Goal: Complete application form

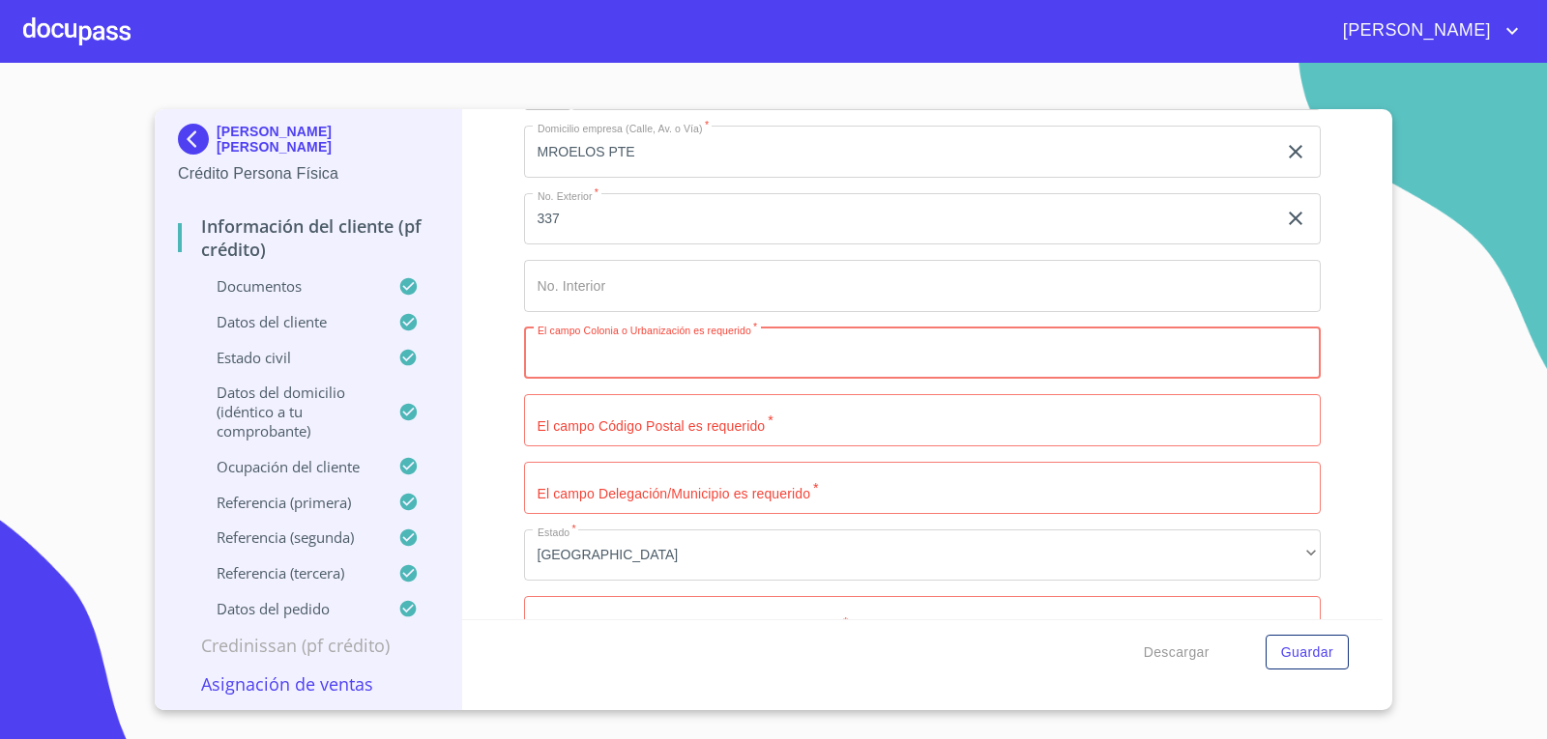
click at [572, 350] on input "Documento de identificación.   *" at bounding box center [922, 354] width 797 height 52
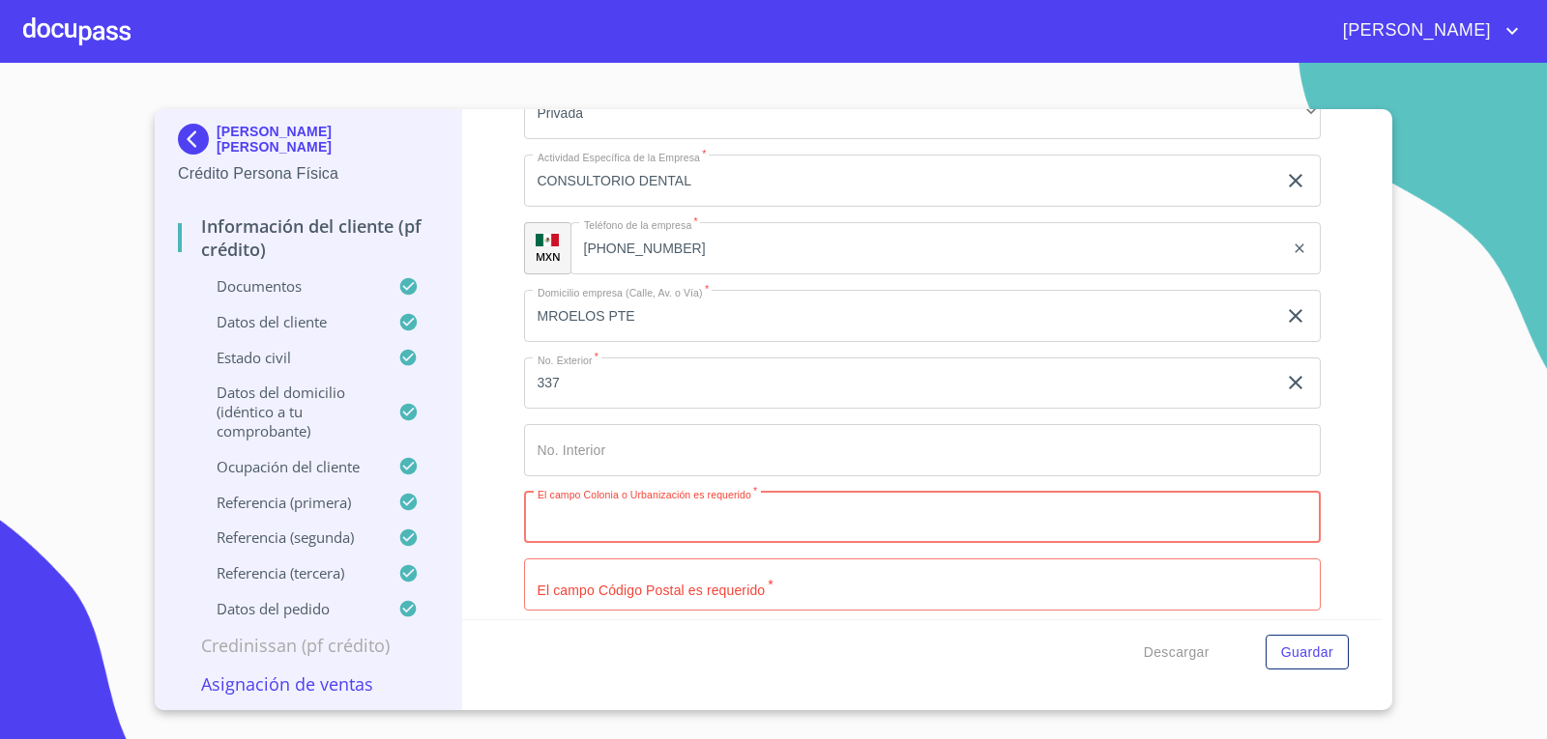
scroll to position [8731, 0]
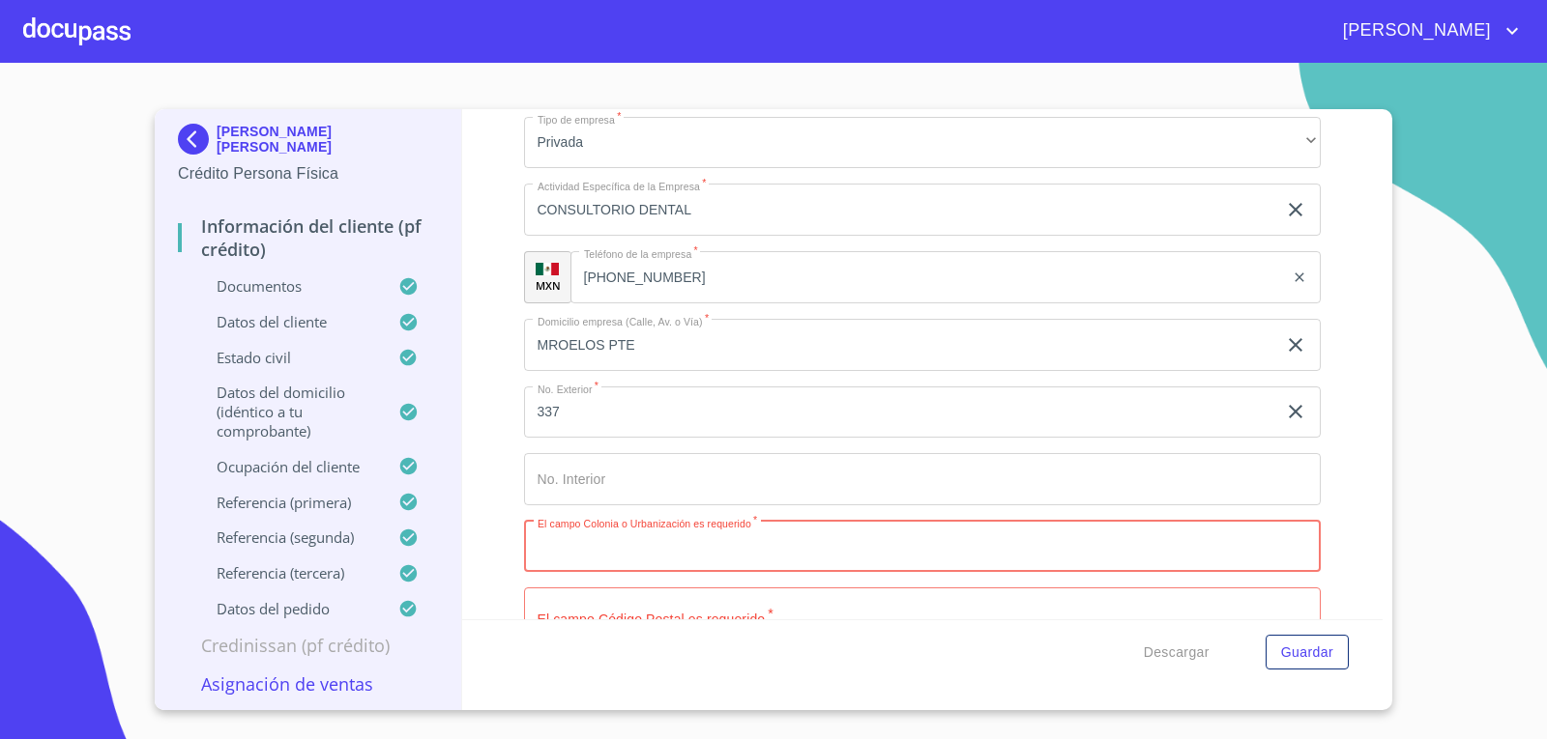
click at [555, 346] on input "MROELOS PTE" at bounding box center [900, 345] width 753 height 52
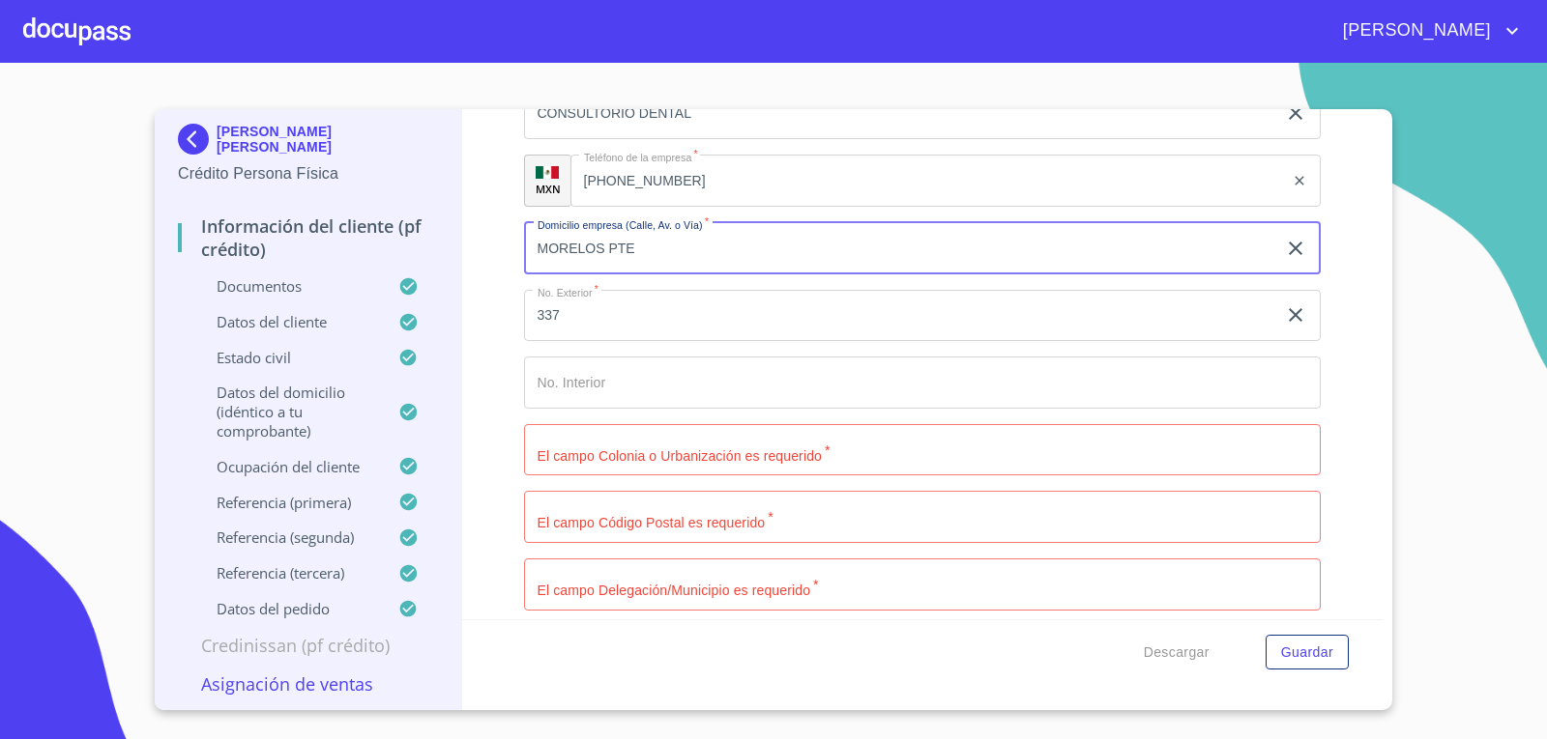
scroll to position [8924, 0]
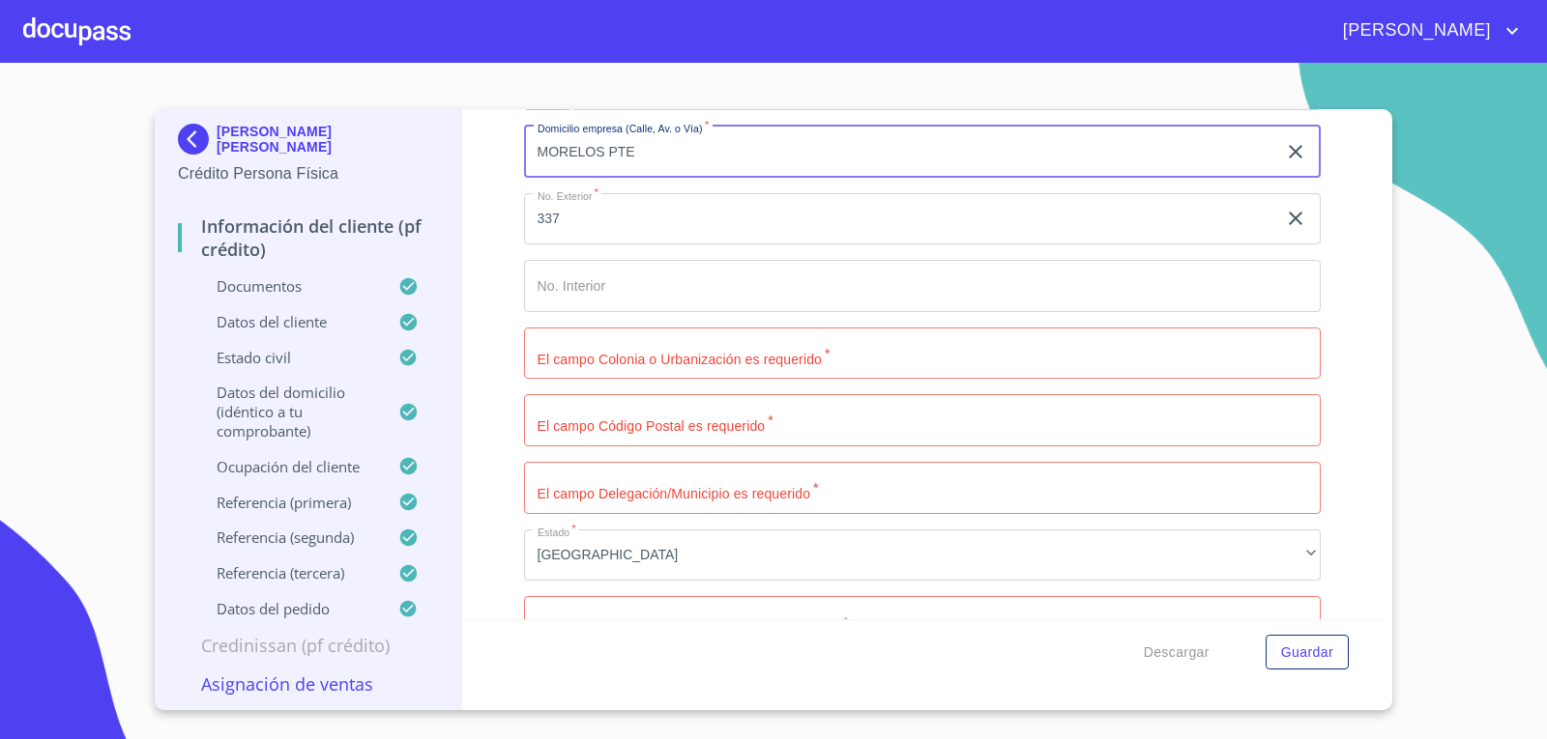
type input "MORELOS PTE"
click at [632, 367] on input "Documento de identificación.   *" at bounding box center [922, 354] width 797 height 52
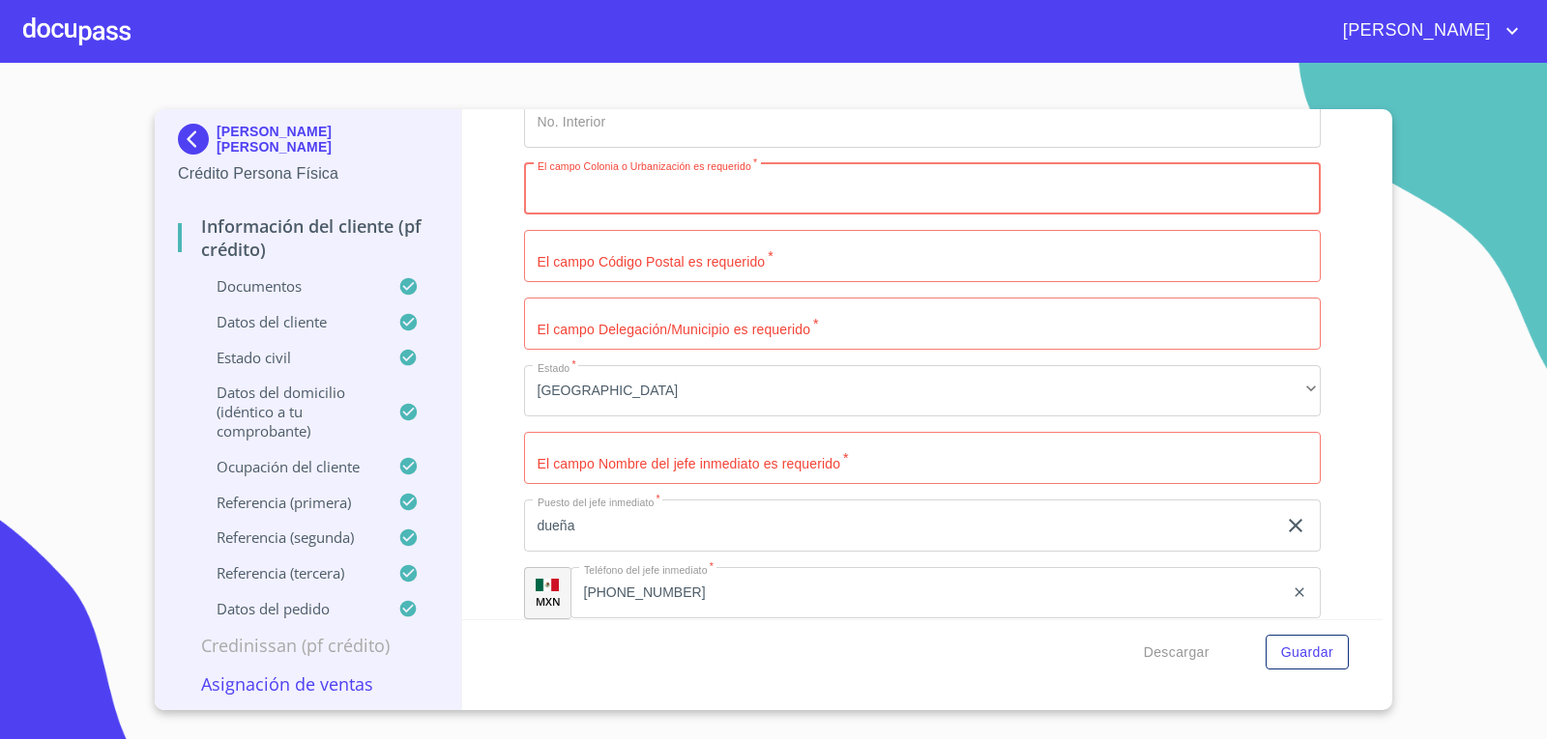
scroll to position [9118, 0]
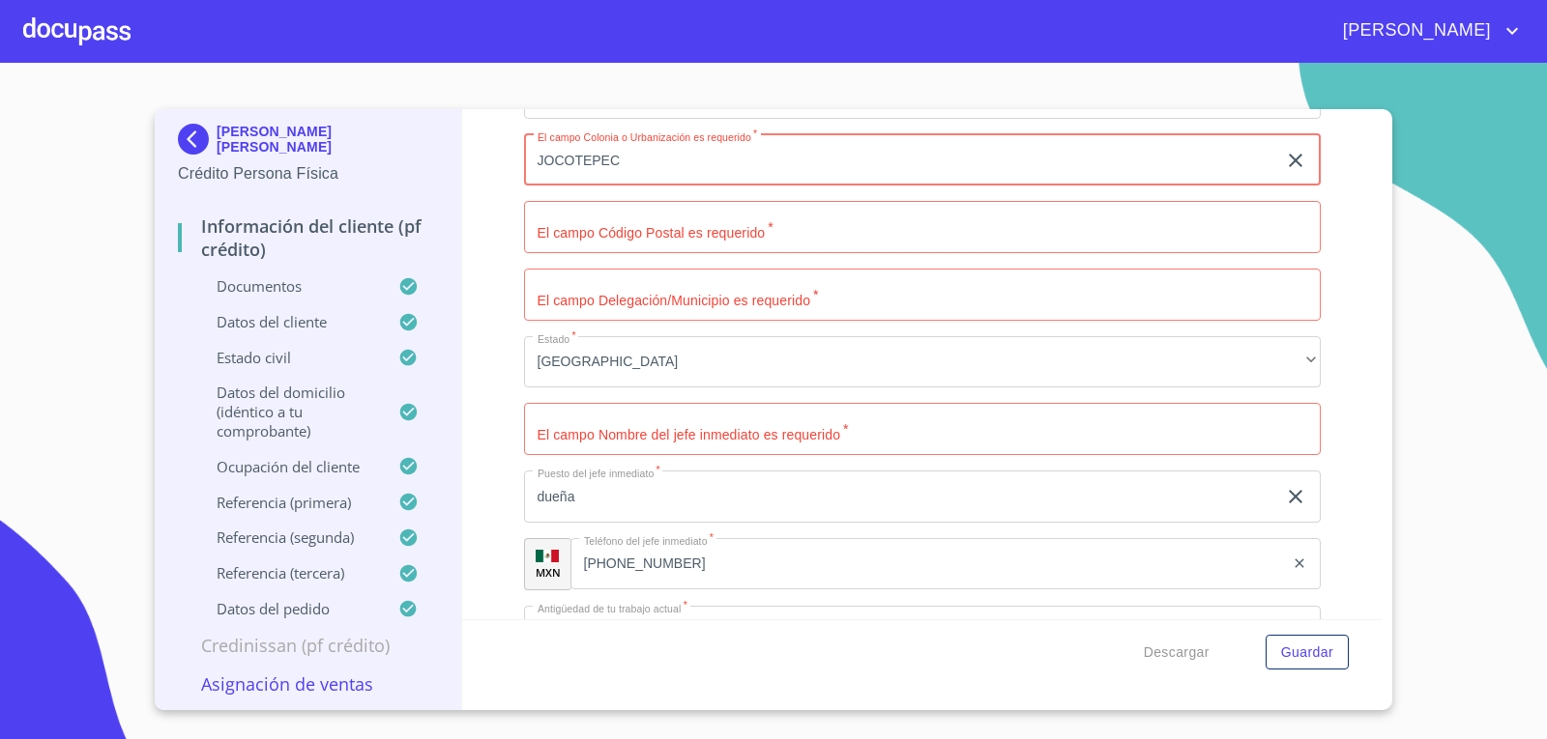
type input "JOCOTEPEC"
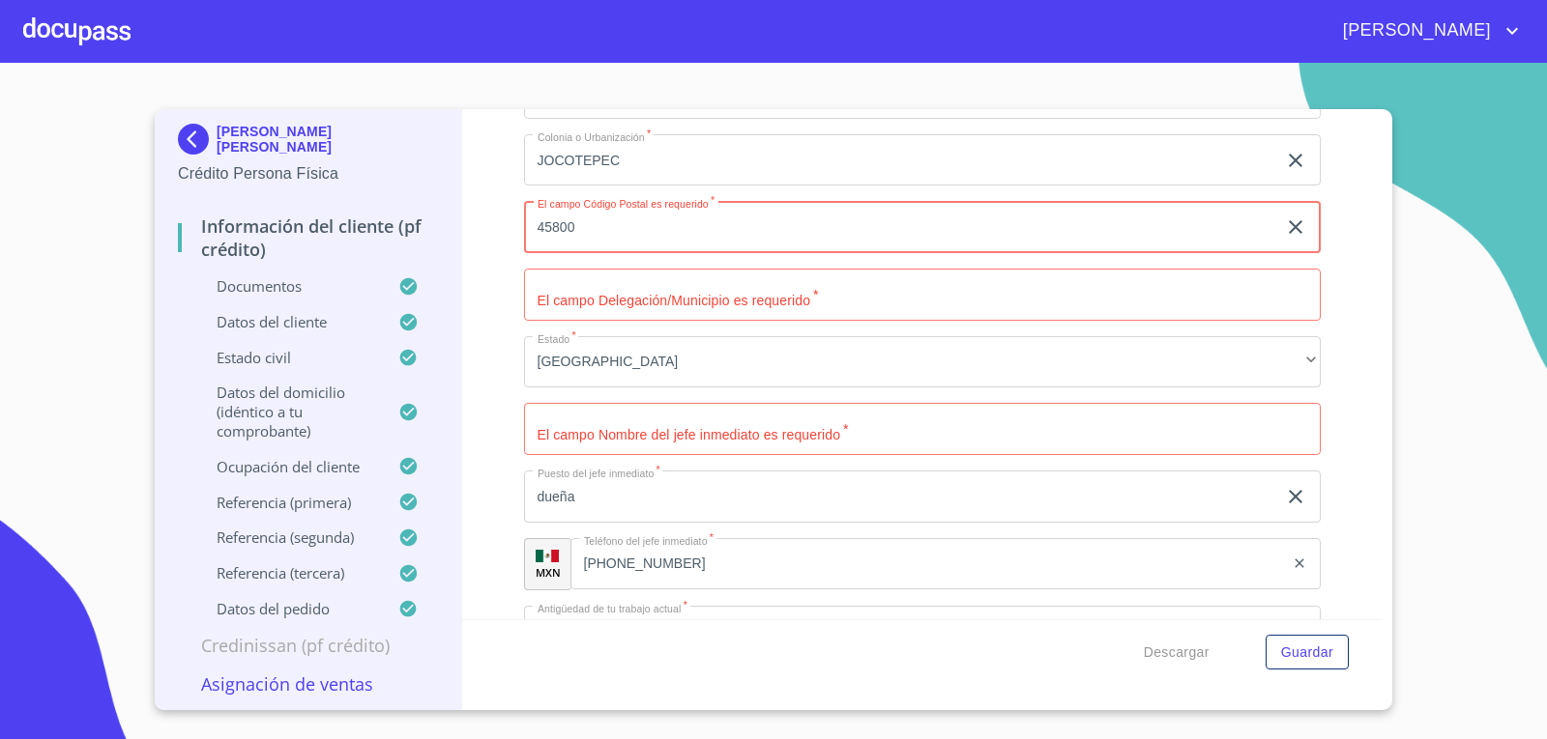
type input "45800"
click at [728, 284] on input "Documento de identificación.   *" at bounding box center [922, 295] width 797 height 52
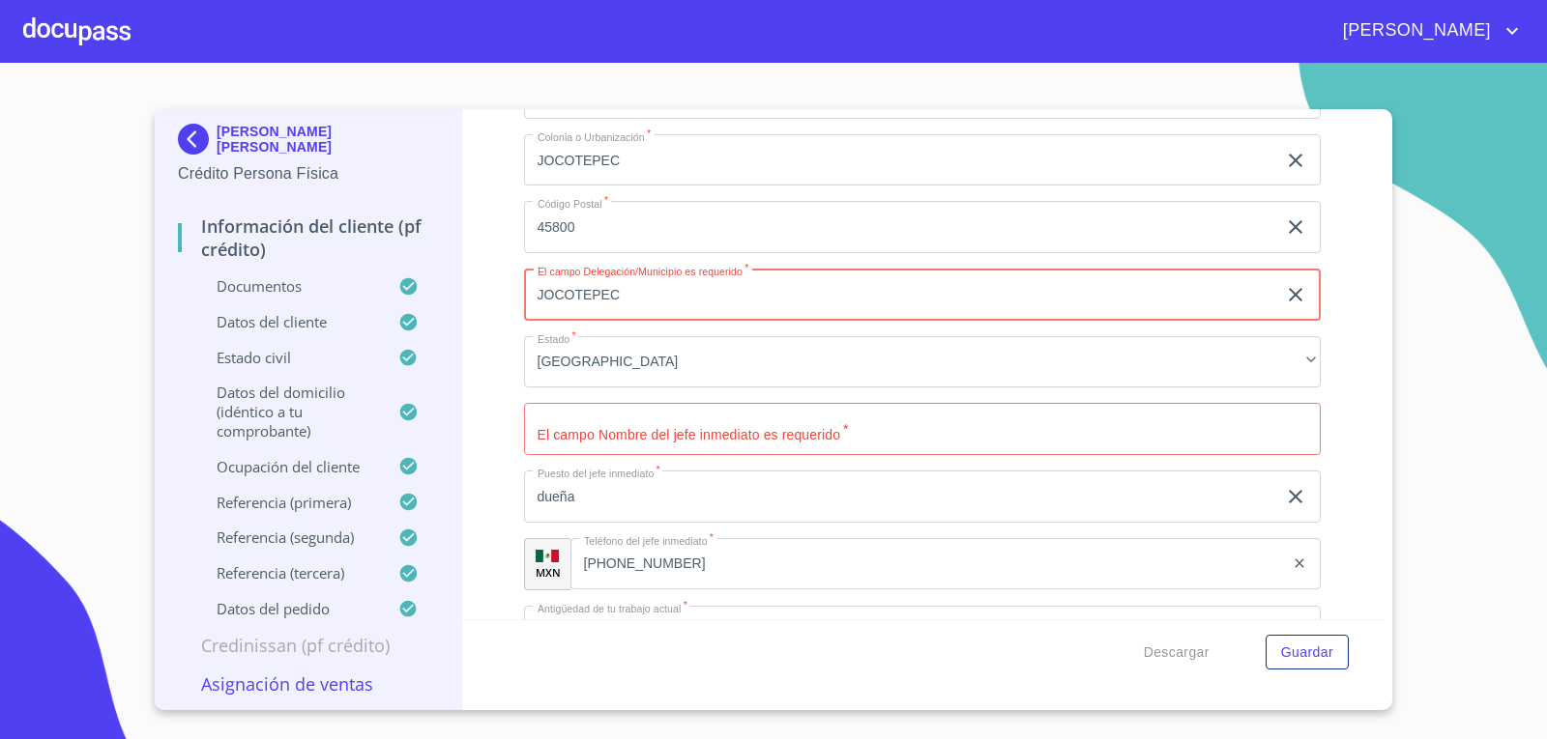
type input "JOCOTEPEC"
click at [611, 432] on input "Documento de identificación.   *" at bounding box center [922, 429] width 797 height 52
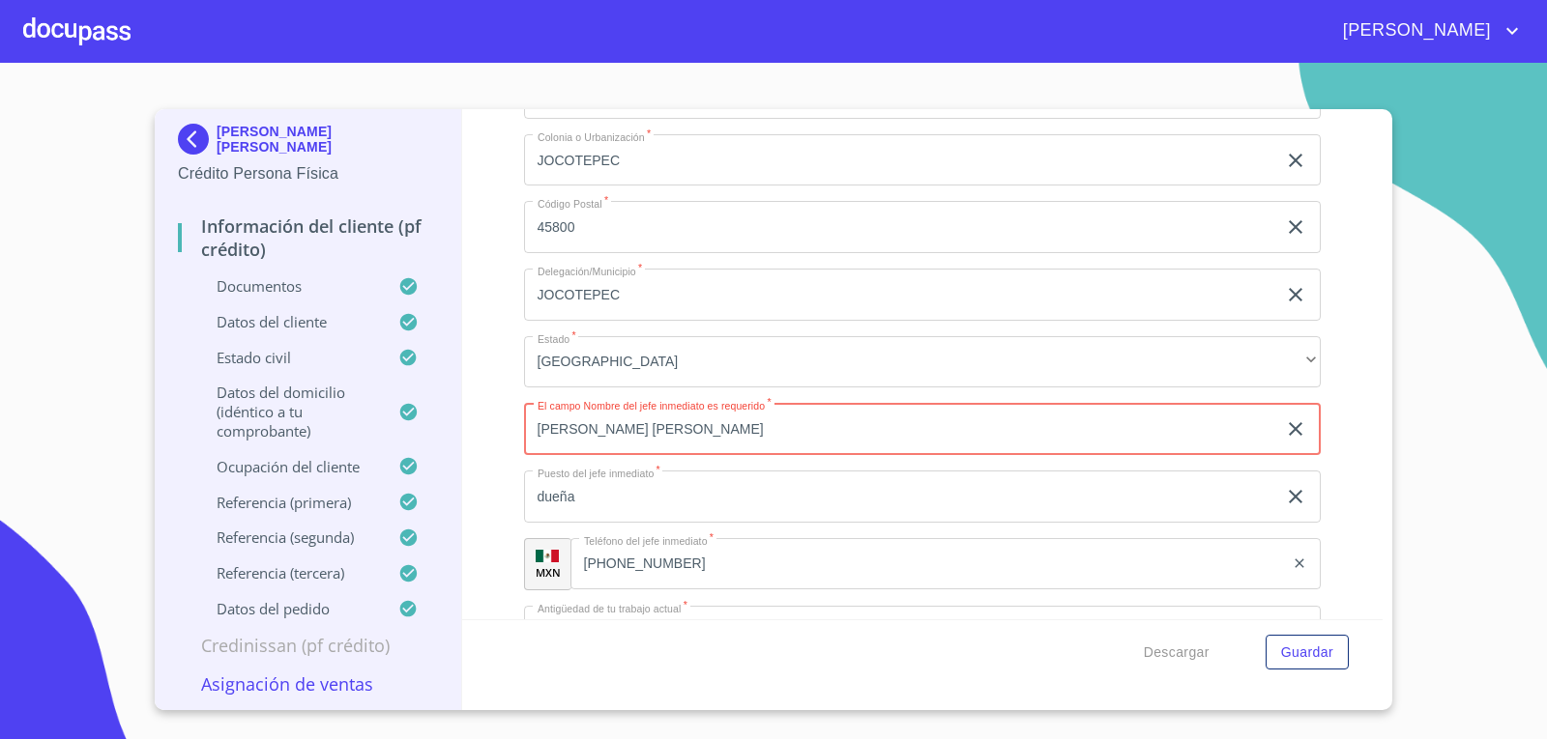
type input "[PERSON_NAME] [PERSON_NAME]"
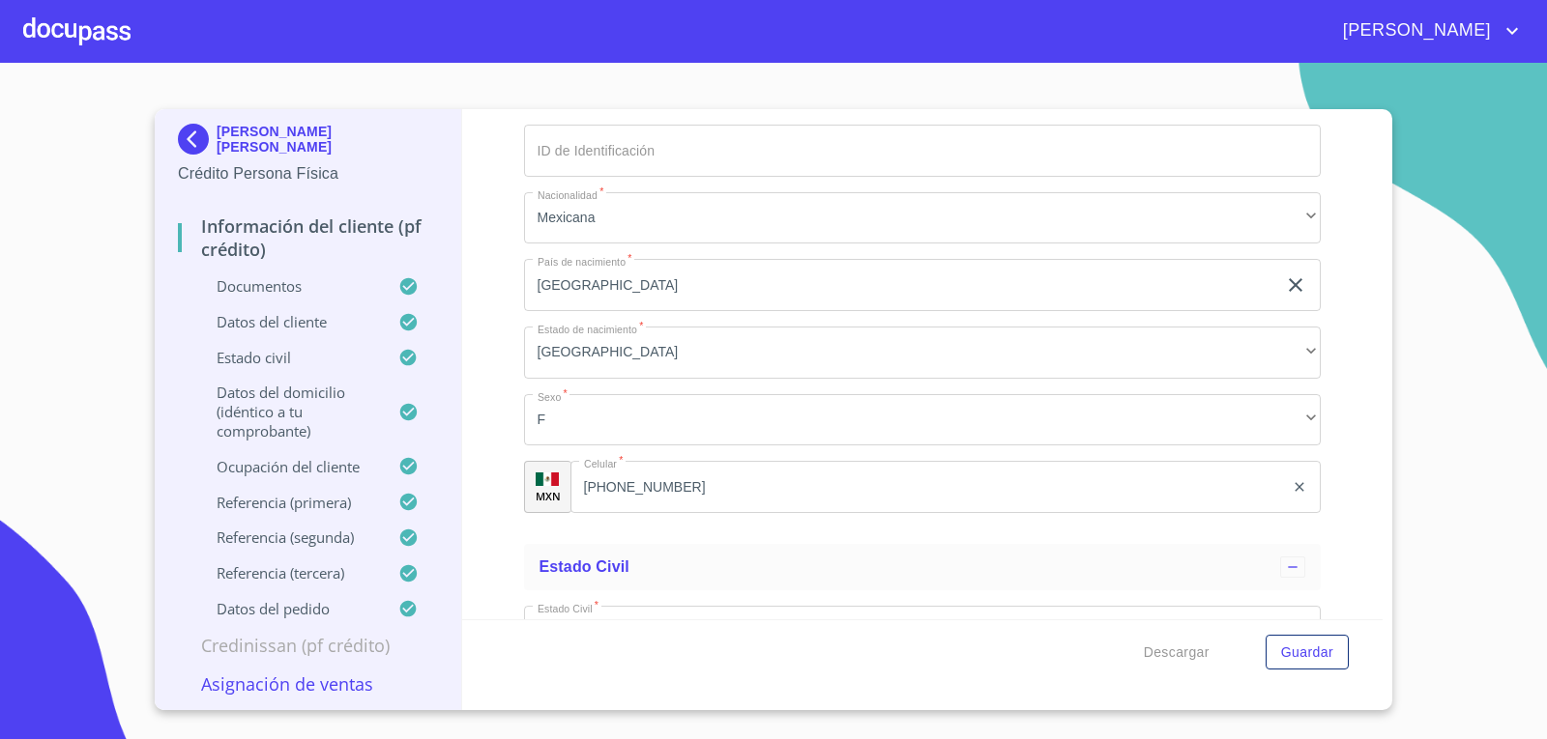
scroll to position [6798, 0]
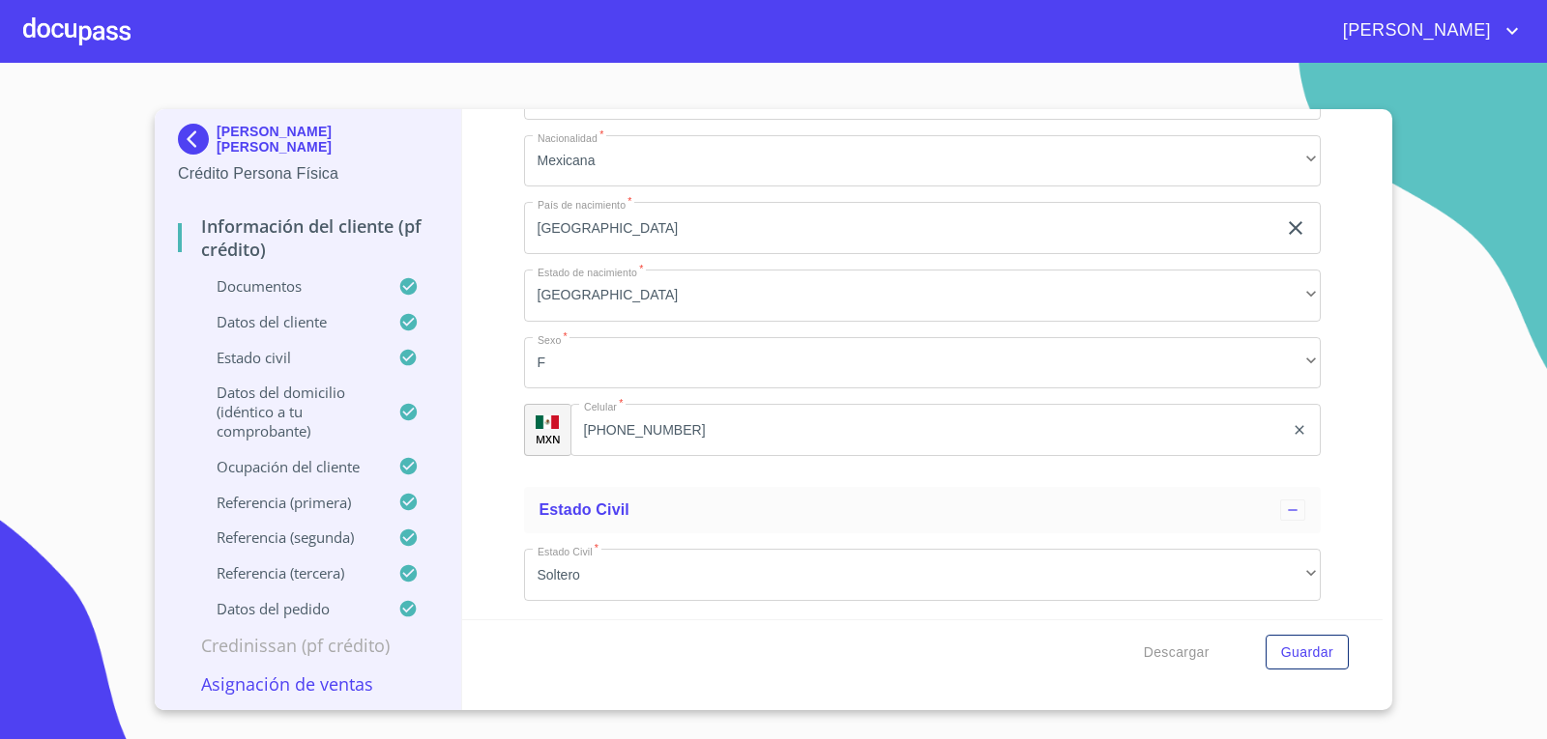
click at [725, 427] on input "[PHONE_NUMBER]" at bounding box center [927, 430] width 714 height 52
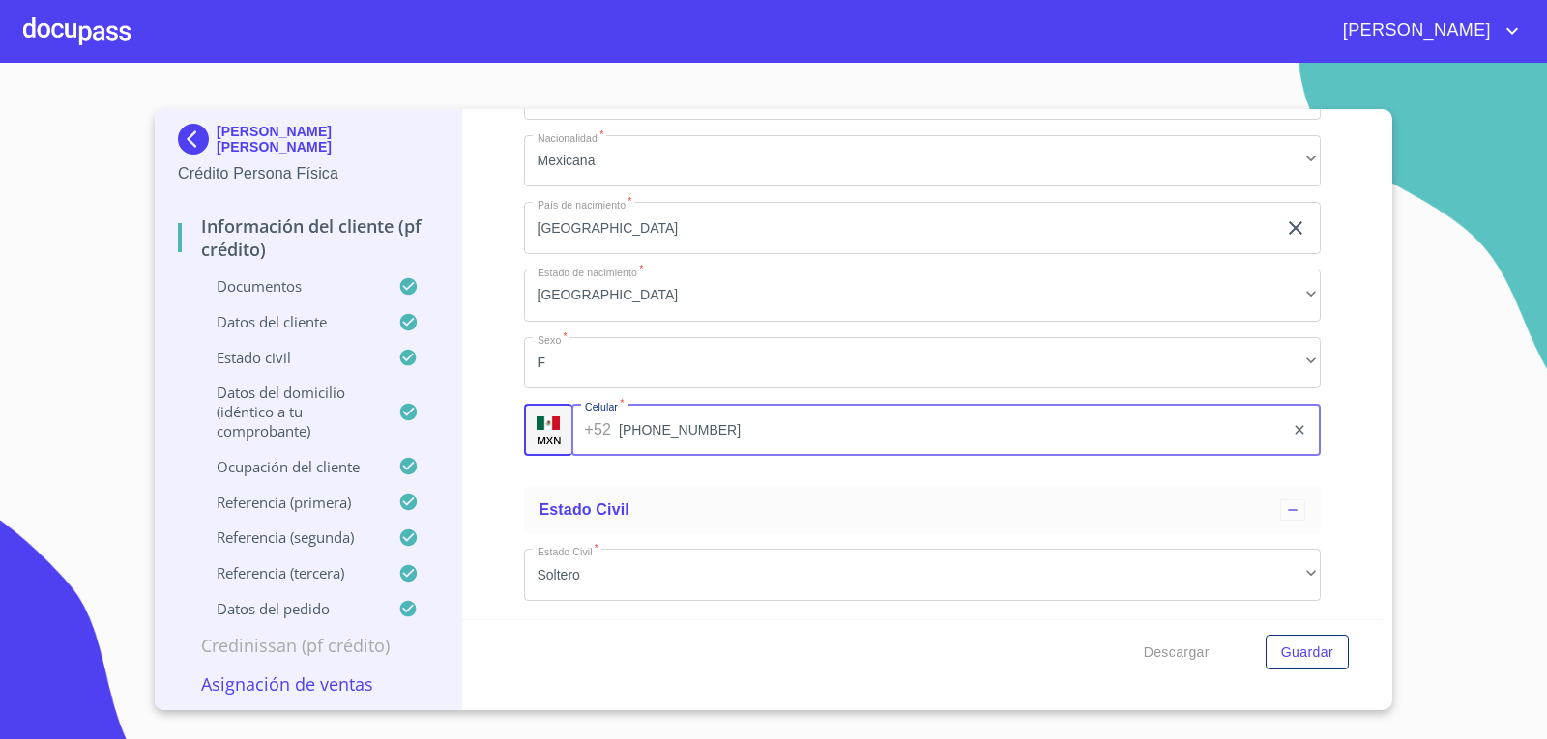
click at [725, 427] on input "[PHONE_NUMBER]" at bounding box center [951, 430] width 665 height 52
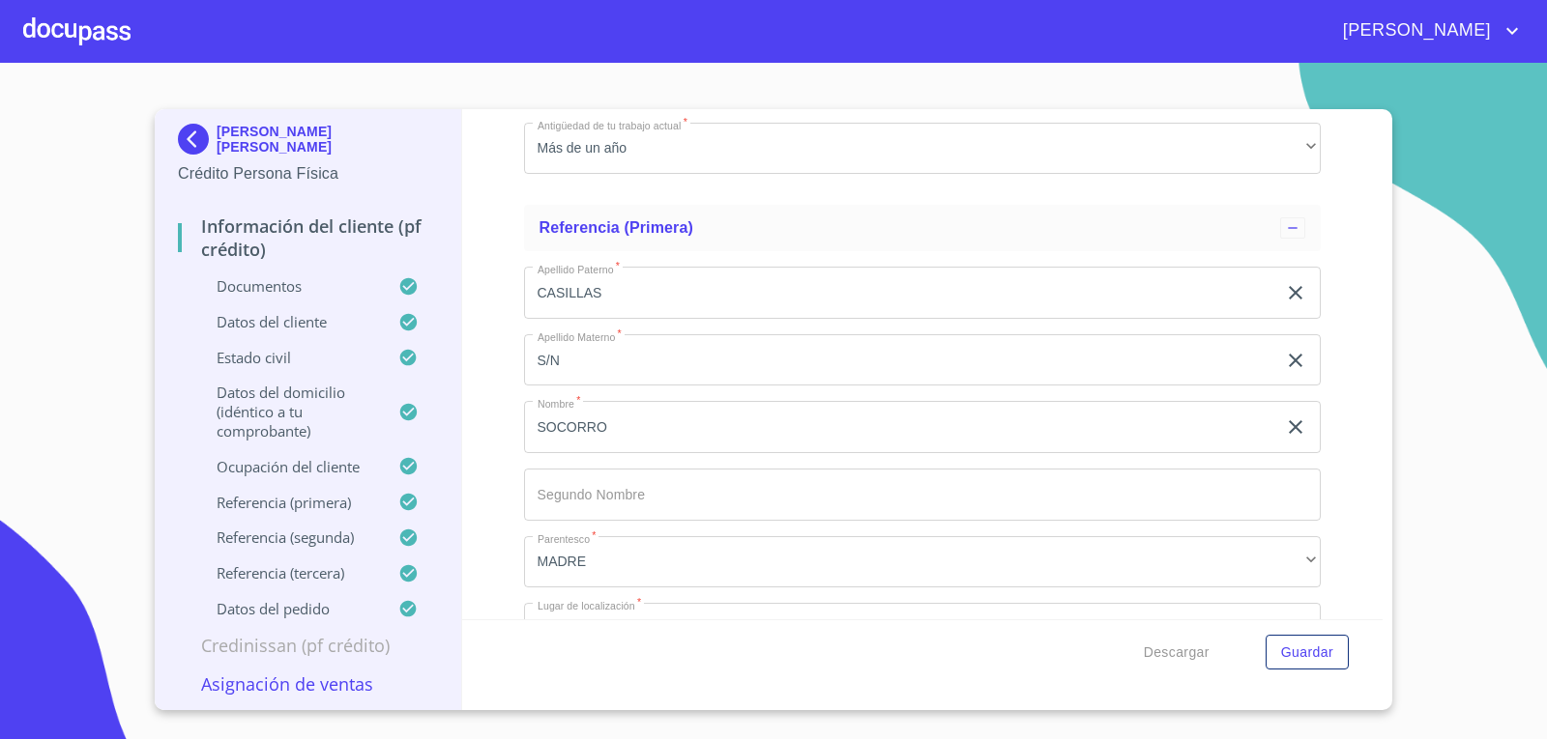
scroll to position [9504, 0]
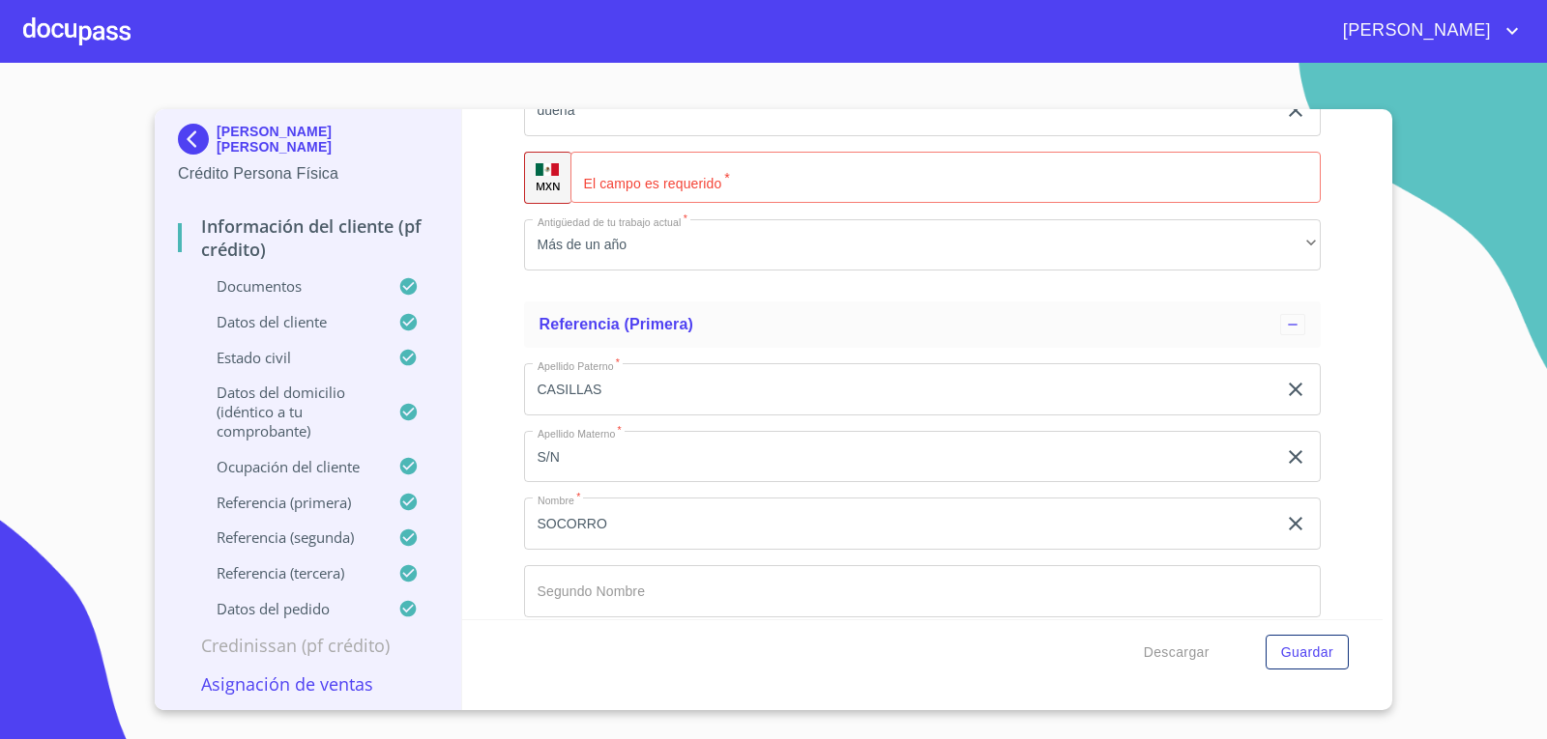
click at [747, 181] on input "Documento de identificación.   *" at bounding box center [945, 178] width 751 height 52
paste input "[PHONE_NUMBER]"
type input "[PHONE_NUMBER]"
click at [504, 241] on div "Información del cliente (PF crédito) Documentos Documento de identificación.   …" at bounding box center [922, 364] width 921 height 510
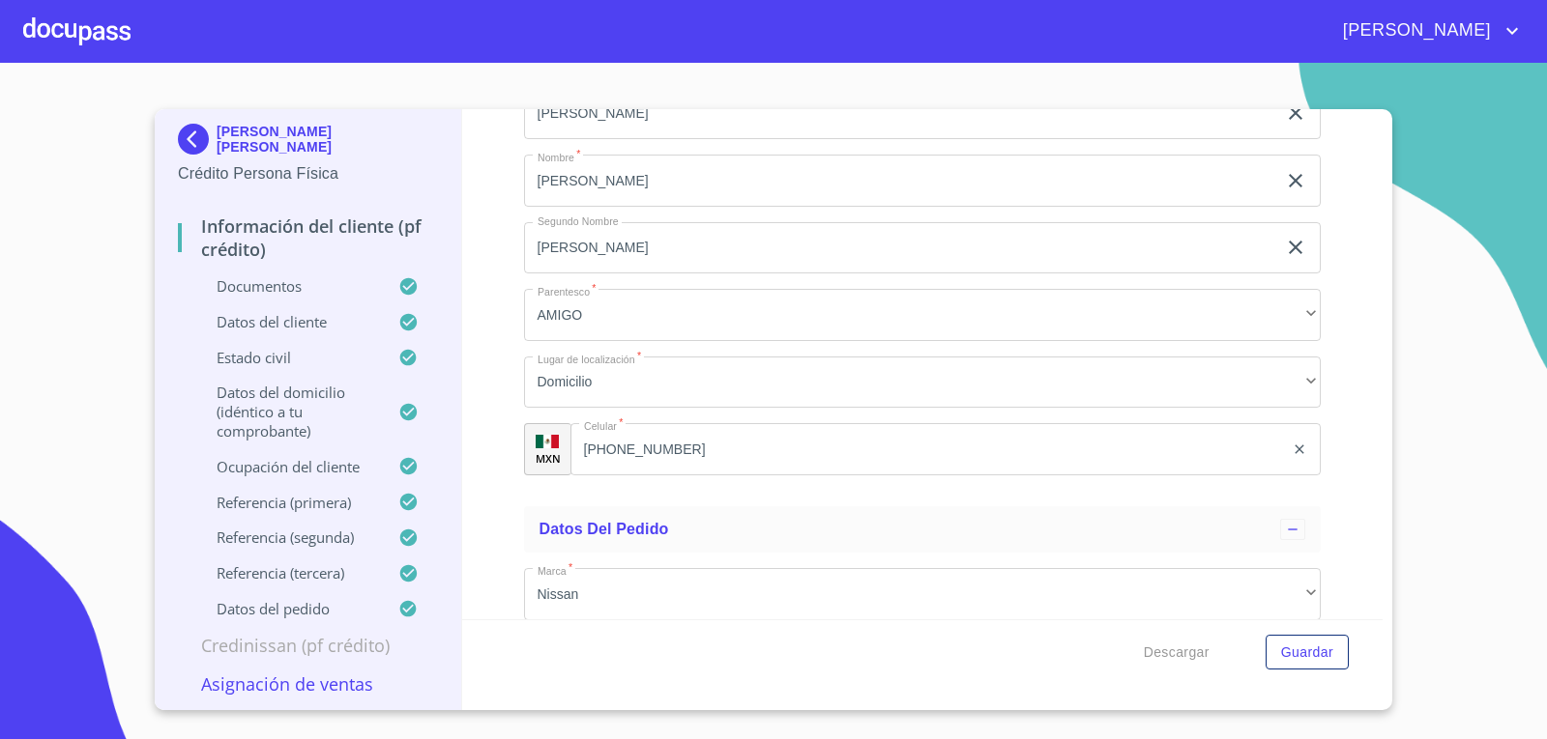
scroll to position [11148, 0]
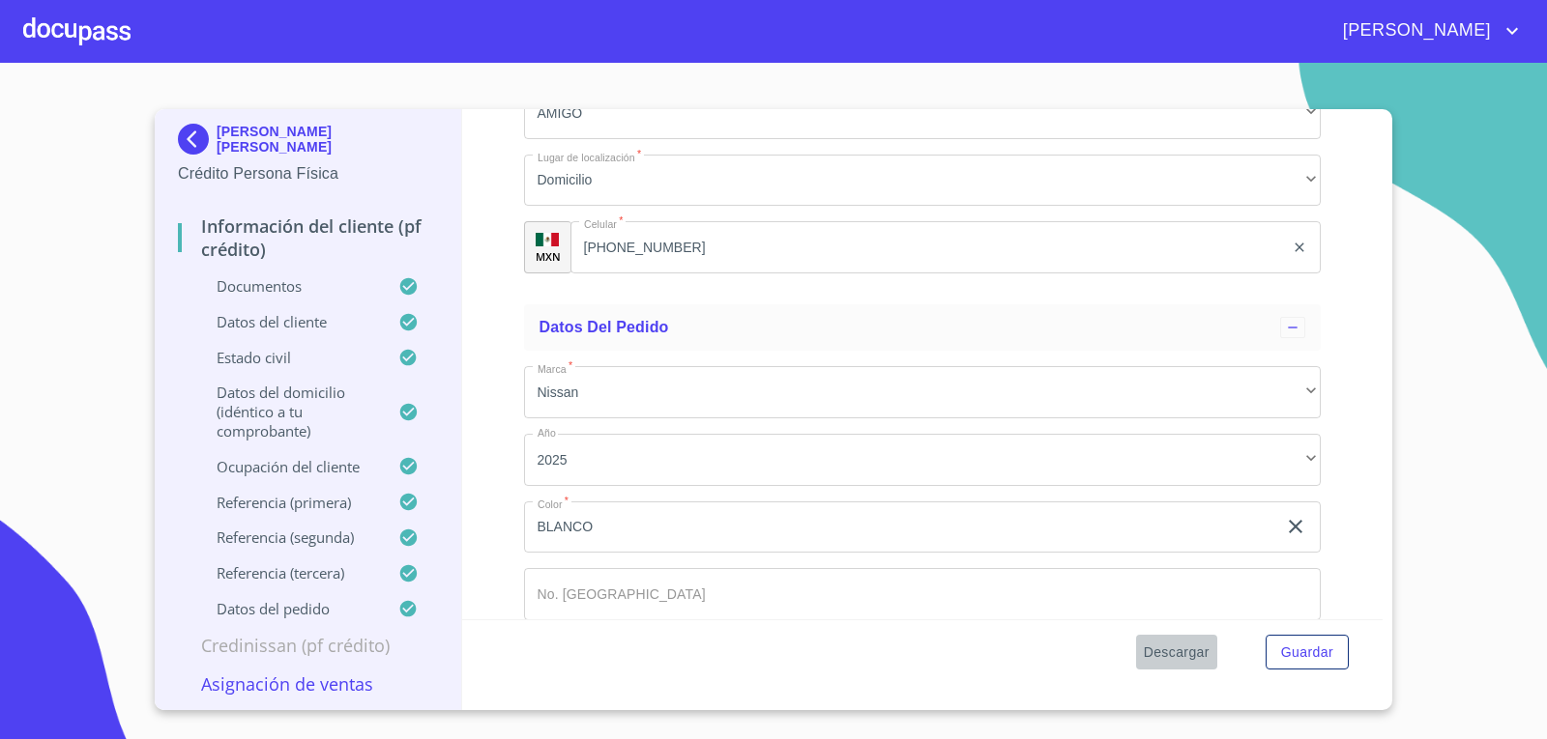
click at [1195, 651] on span "Descargar" at bounding box center [1176, 653] width 66 height 24
click at [1274, 657] on button "Guardar" at bounding box center [1306, 653] width 83 height 36
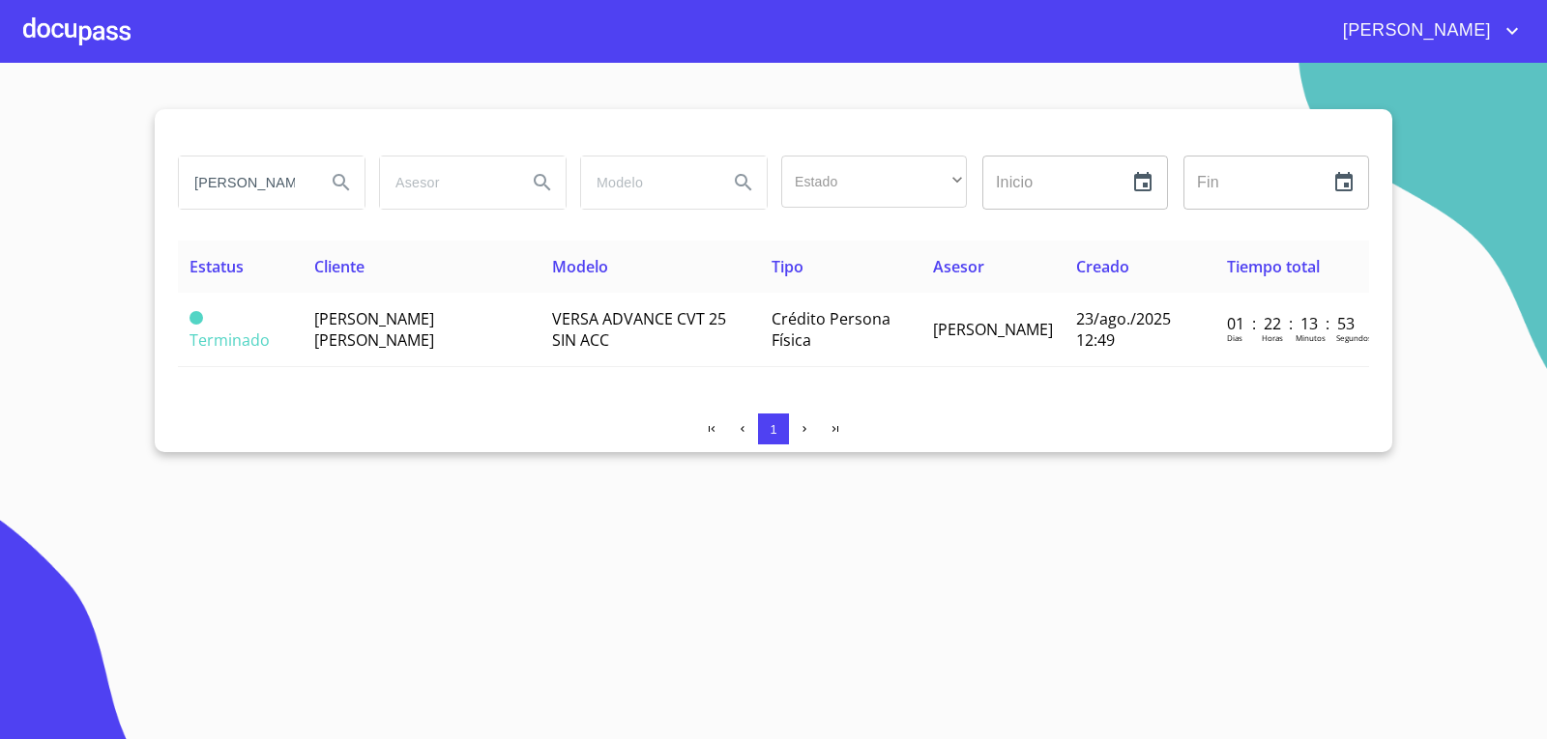
click at [950, 585] on section "[PERSON_NAME] Estado ​ ​ Inicio ​ Fin ​ Estatus Cliente Modelo Tipo Asesor Crea…" at bounding box center [773, 401] width 1547 height 677
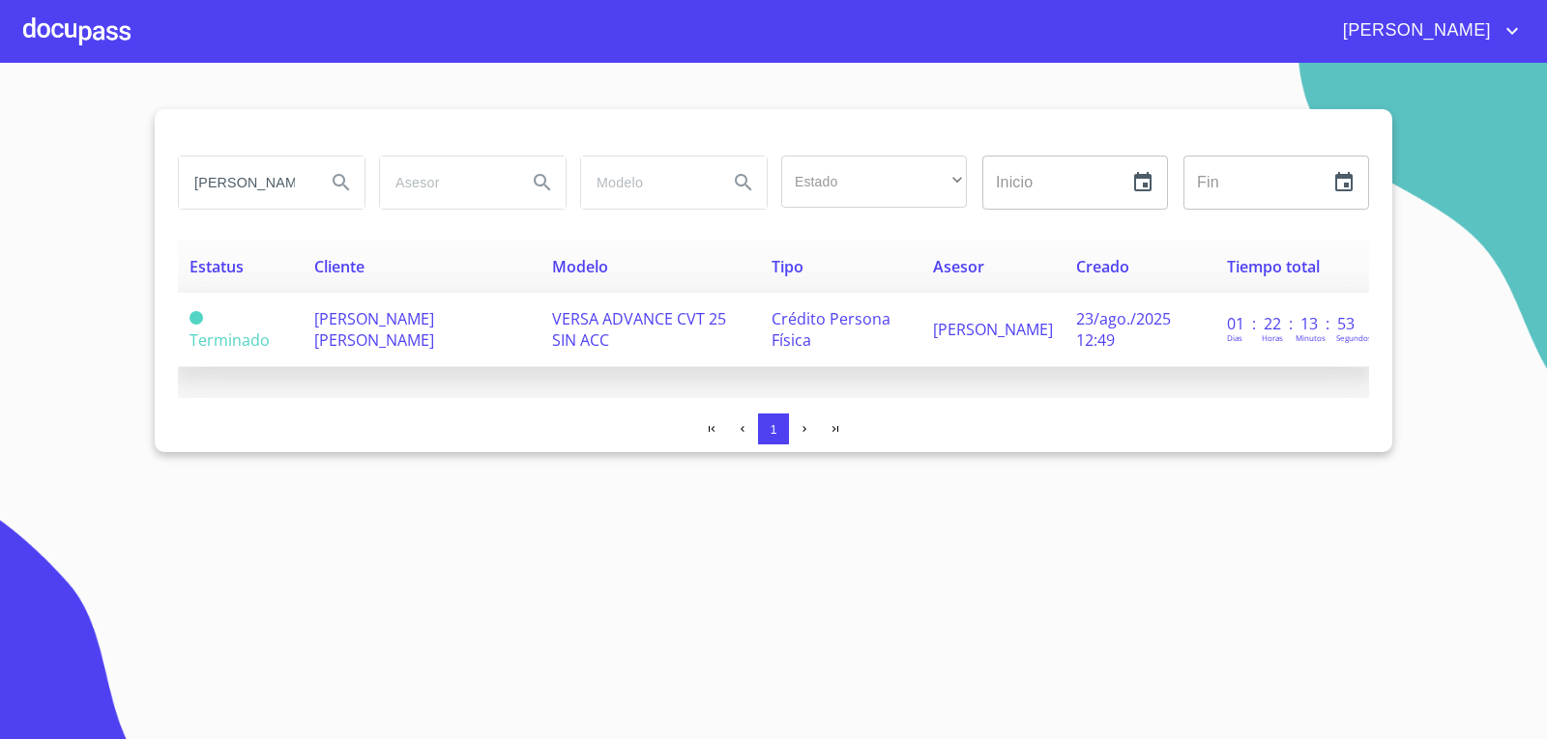
click at [339, 319] on span "[PERSON_NAME] [PERSON_NAME]" at bounding box center [374, 329] width 120 height 43
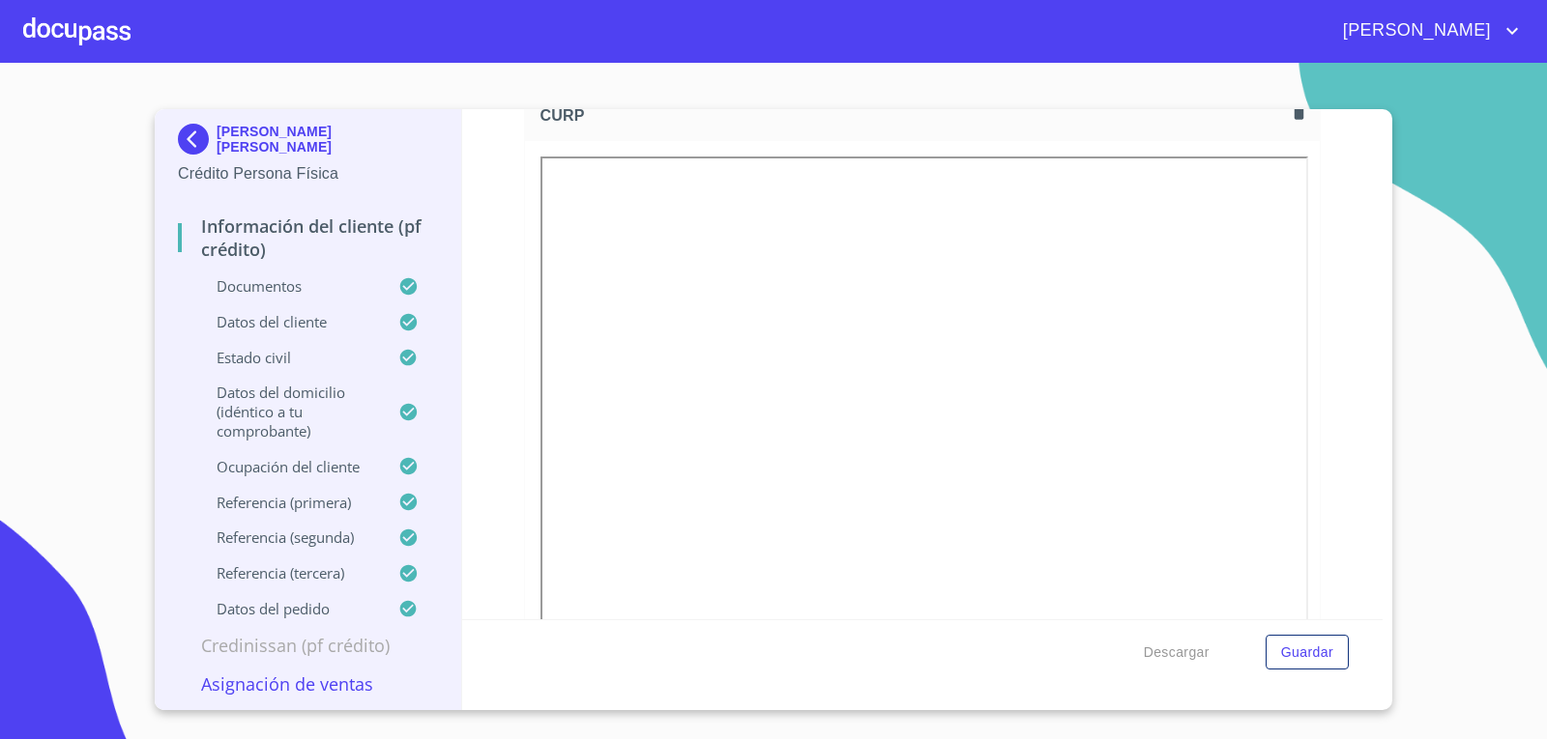
scroll to position [4640, 0]
drag, startPoint x: 538, startPoint y: 275, endPoint x: 531, endPoint y: 310, distance: 35.6
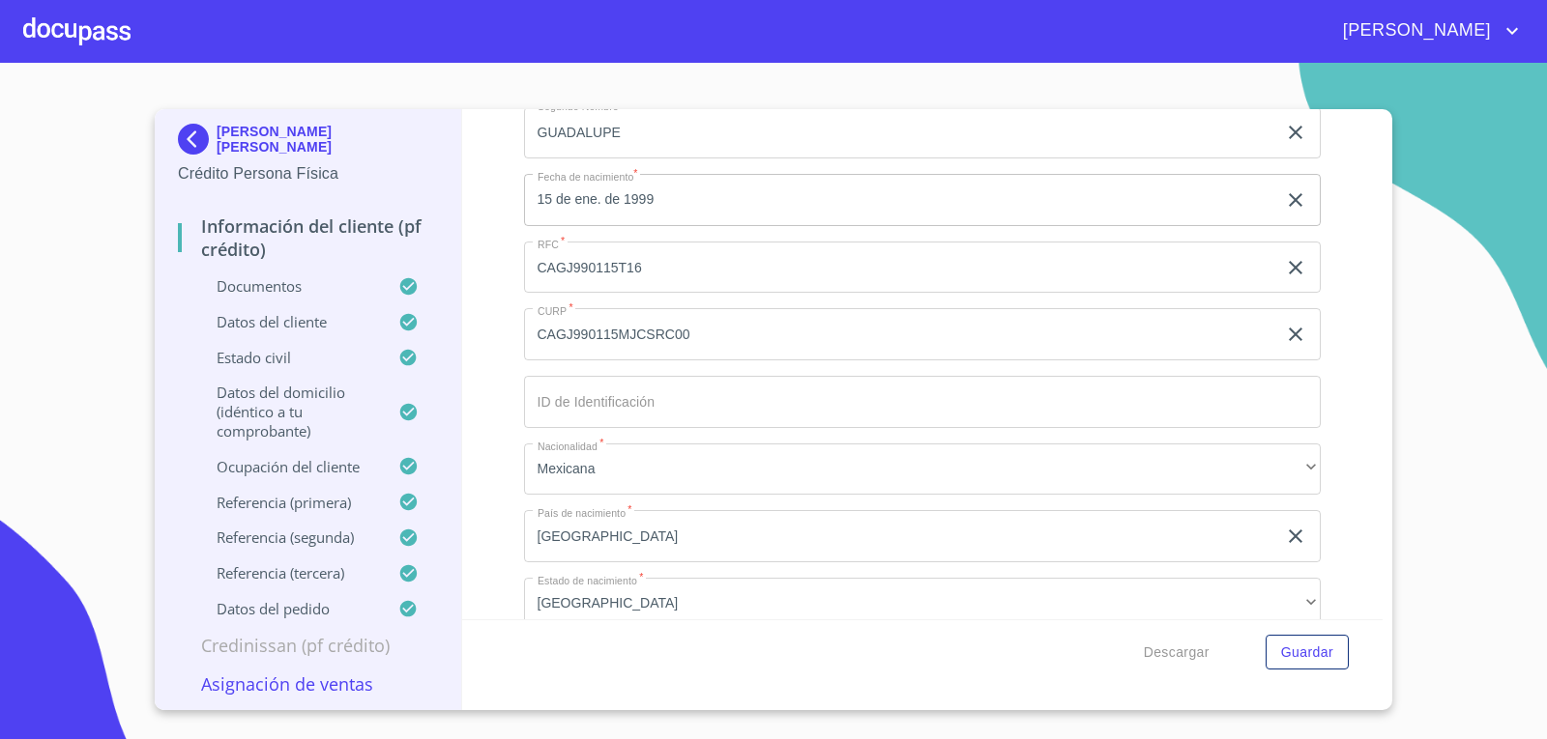
scroll to position [6491, 0]
click at [646, 272] on input "CAGJ990115T16" at bounding box center [900, 267] width 753 height 52
click at [89, 23] on div at bounding box center [76, 31] width 107 height 62
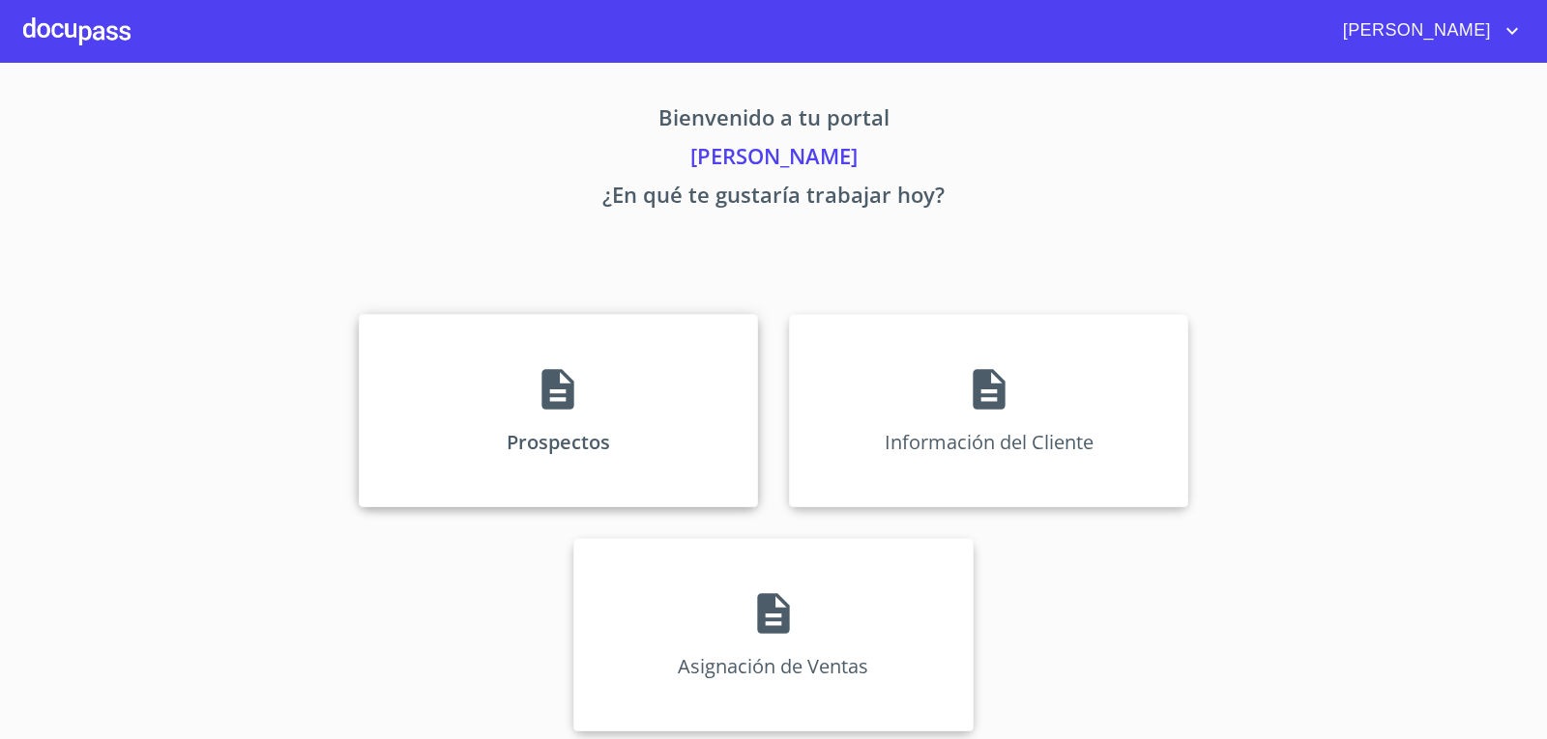
click at [460, 442] on div "Prospectos" at bounding box center [558, 410] width 399 height 193
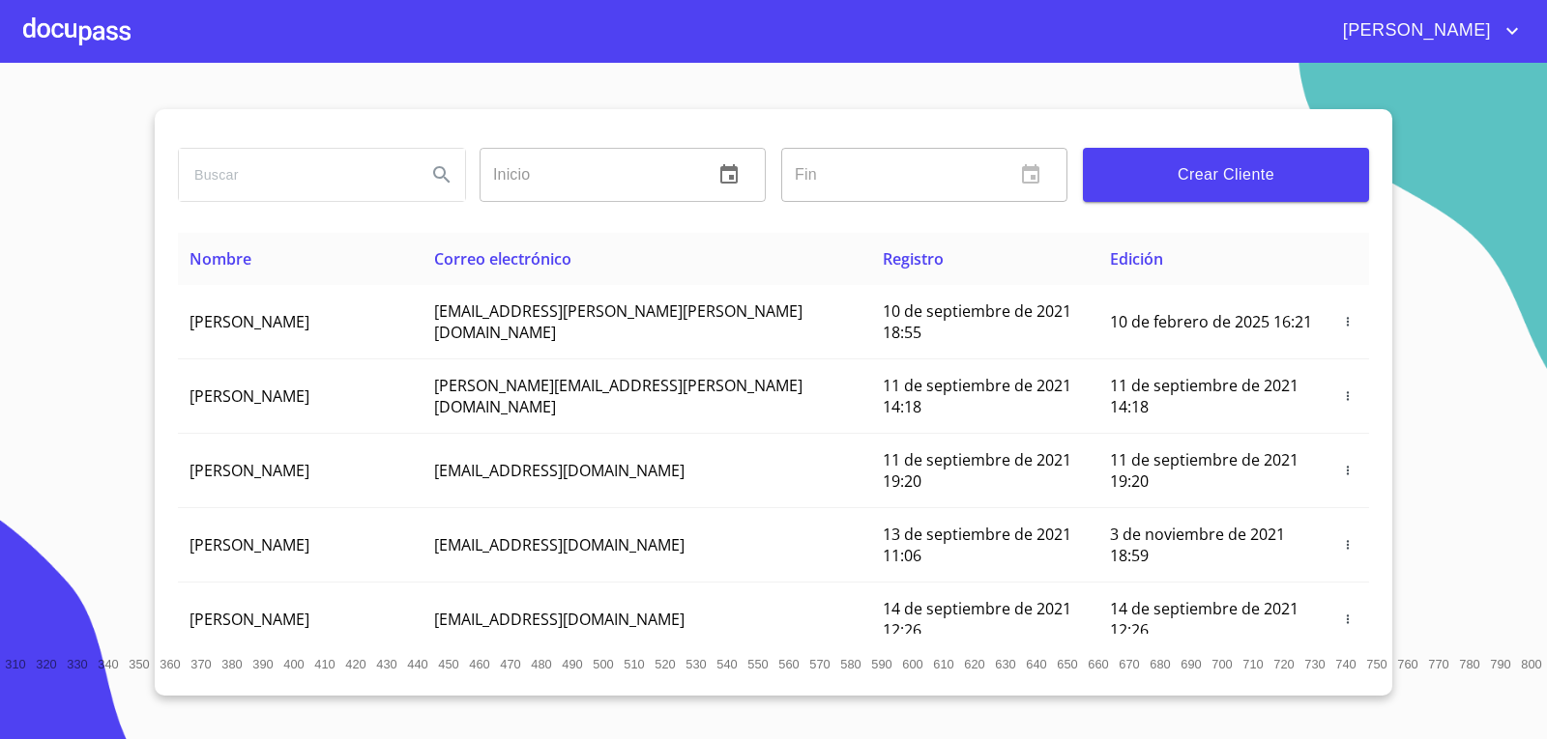
click at [325, 181] on input "search" at bounding box center [295, 175] width 232 height 52
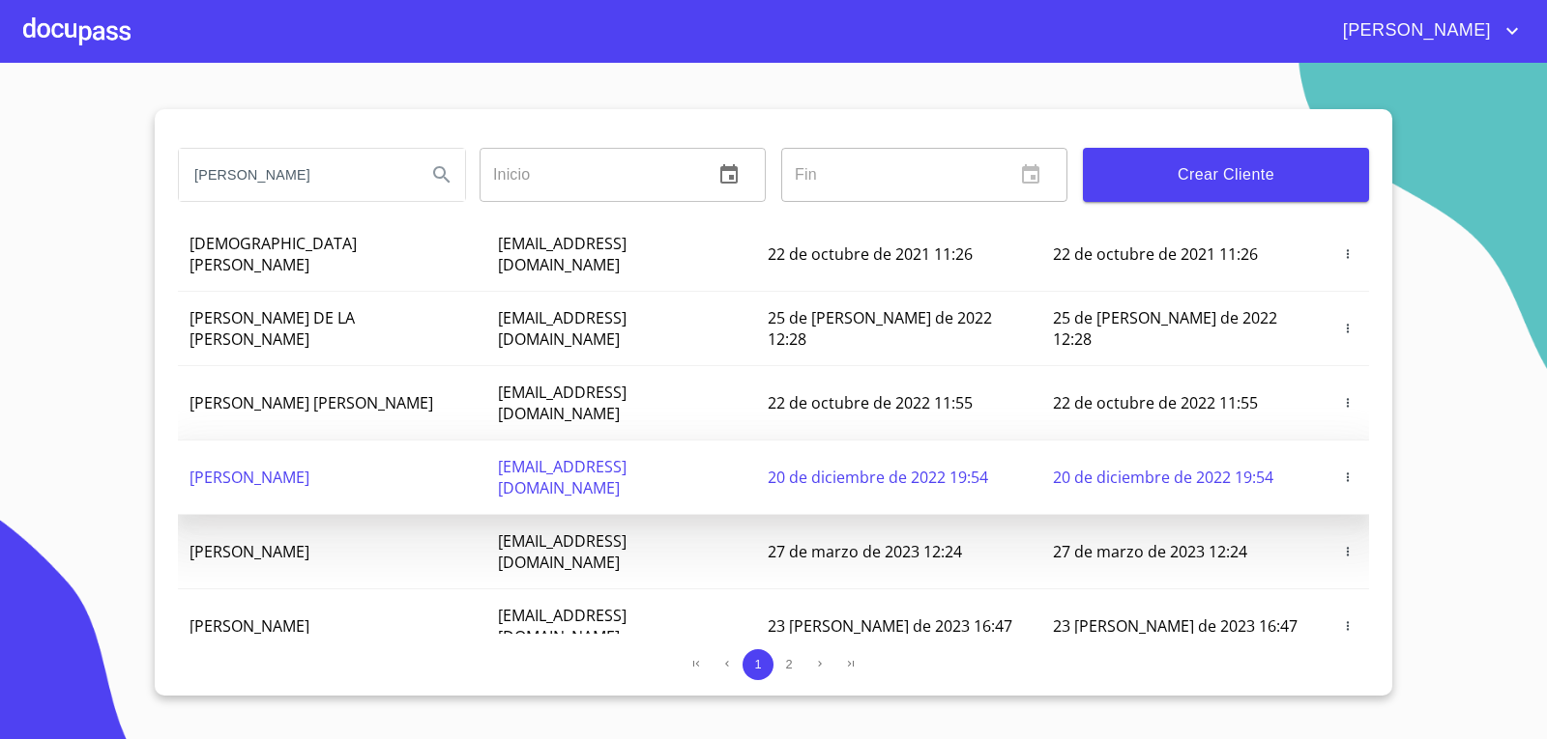
scroll to position [97, 0]
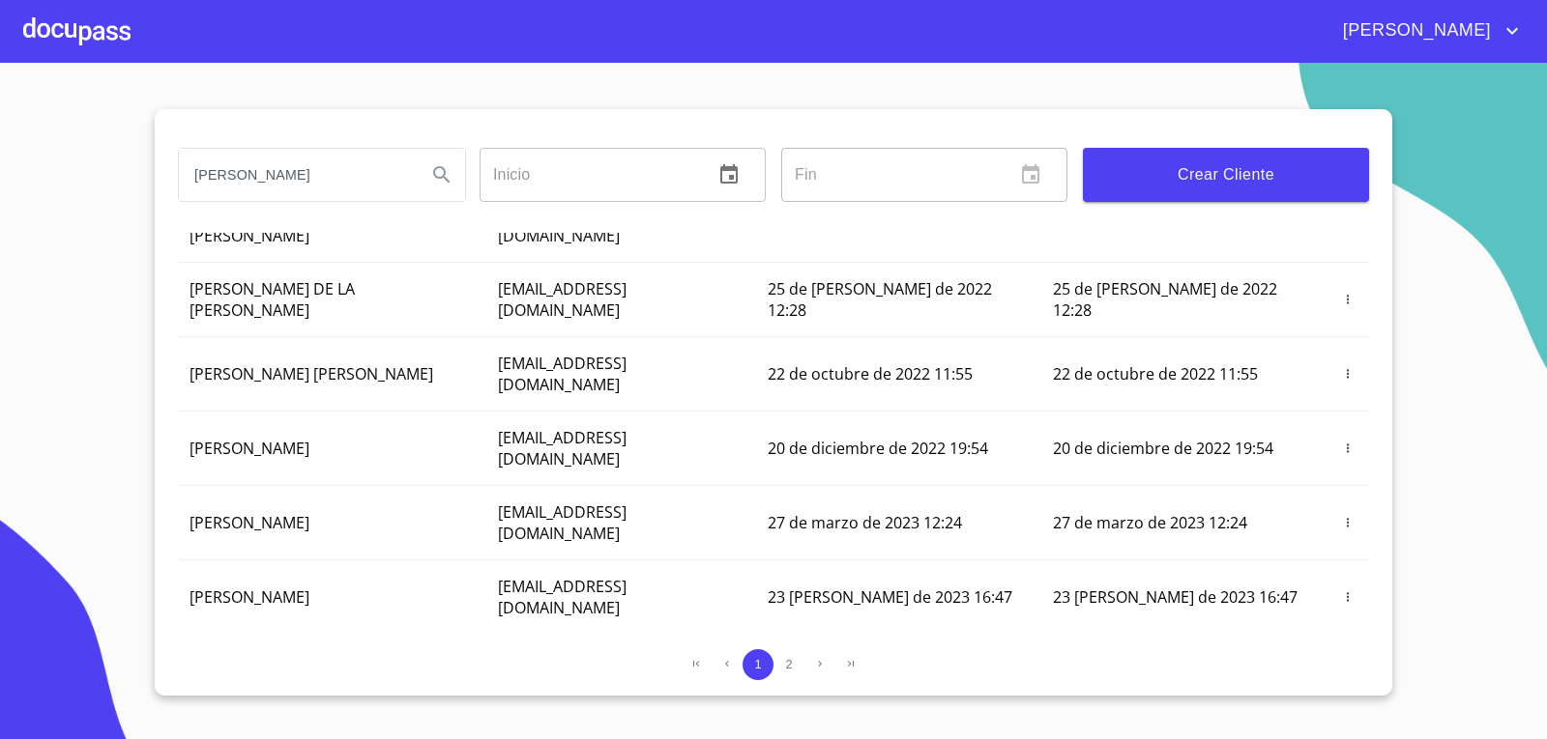
type input "[PERSON_NAME]"
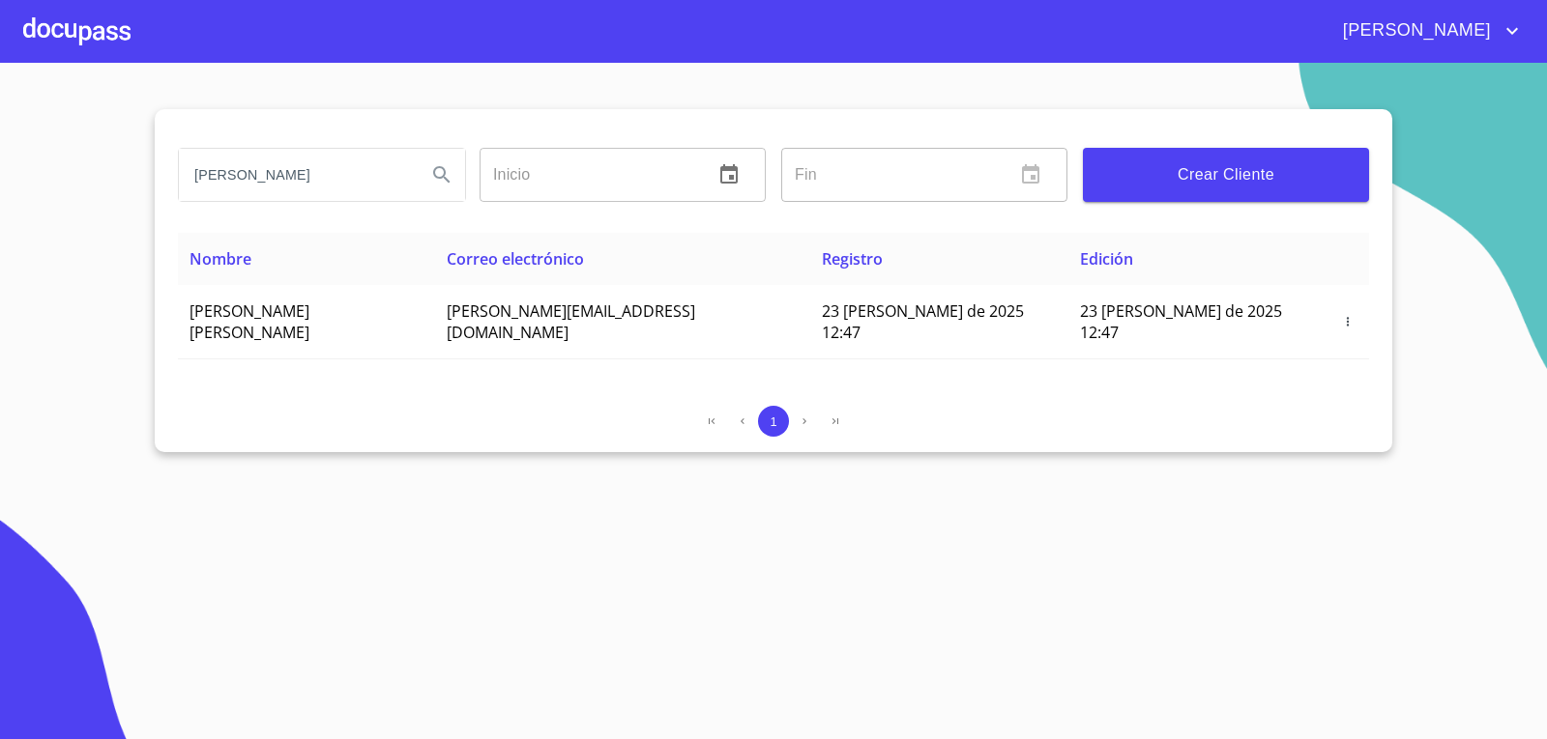
scroll to position [0, 0]
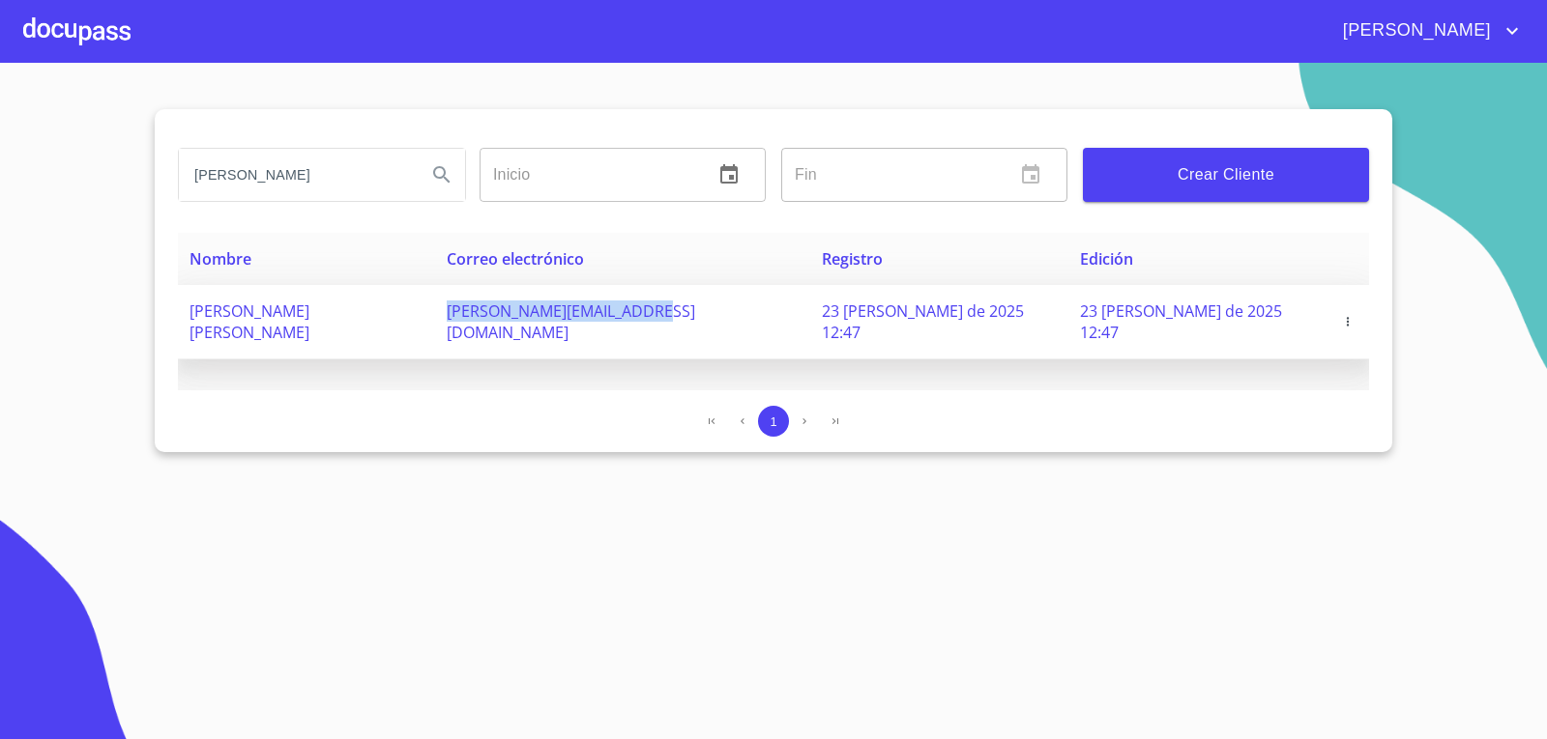
drag, startPoint x: 795, startPoint y: 305, endPoint x: 564, endPoint y: 291, distance: 231.5
click at [564, 291] on td "[PERSON_NAME][EMAIL_ADDRESS][DOMAIN_NAME]" at bounding box center [622, 322] width 375 height 74
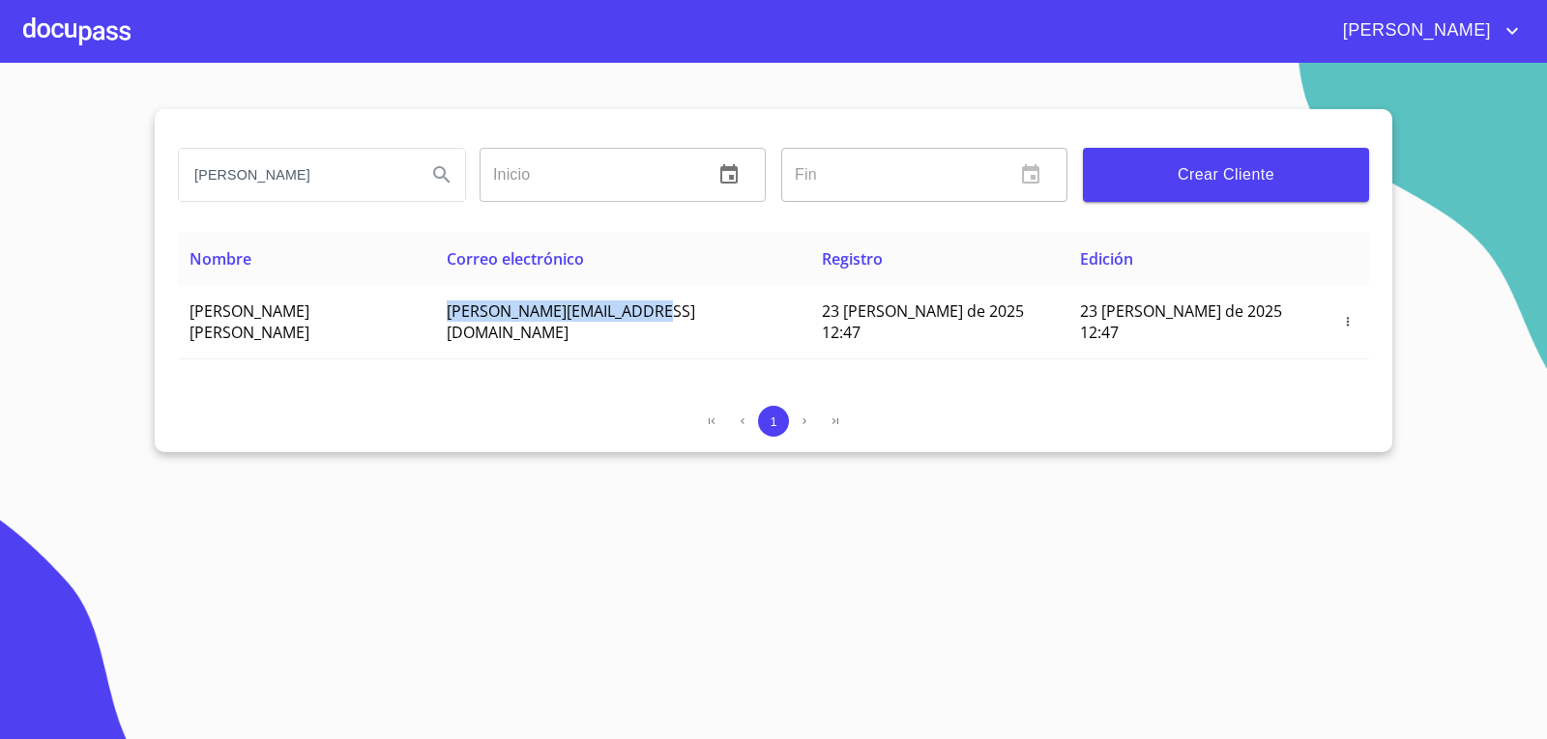
copy span "[PERSON_NAME][EMAIL_ADDRESS][DOMAIN_NAME]"
